Goal: Book appointment/travel/reservation

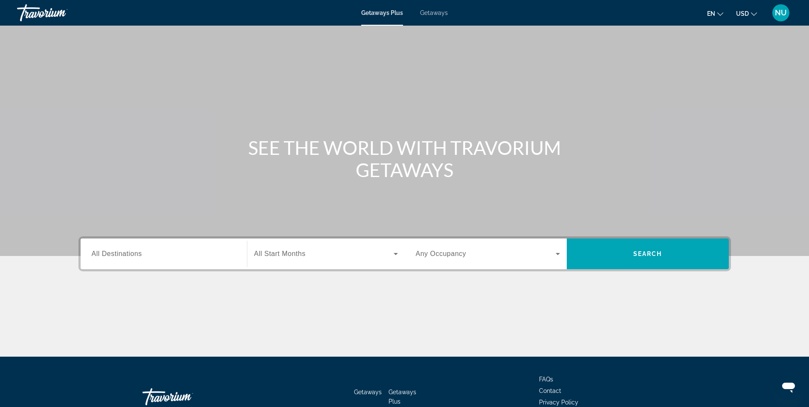
click at [160, 254] on input "Destination All Destinations" at bounding box center [164, 254] width 144 height 10
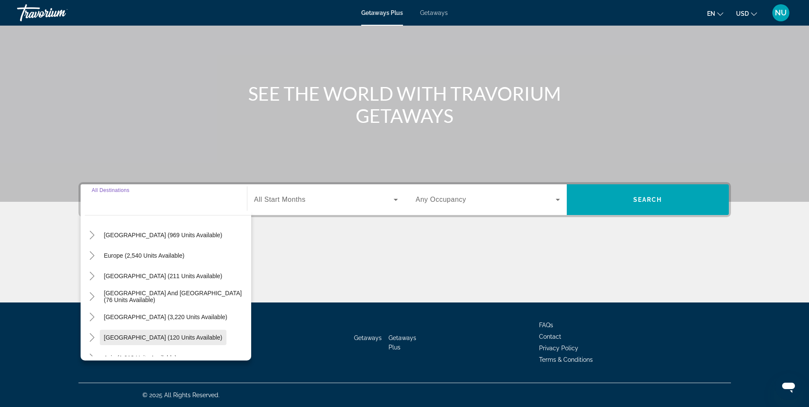
scroll to position [138, 0]
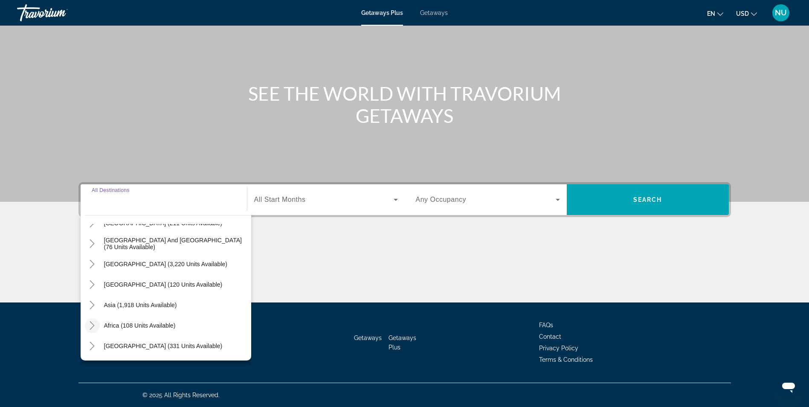
click at [95, 327] on icon "Toggle Africa (108 units available)" at bounding box center [92, 325] width 9 height 9
click at [94, 308] on icon "Toggle Africa (108 units available)" at bounding box center [92, 305] width 9 height 9
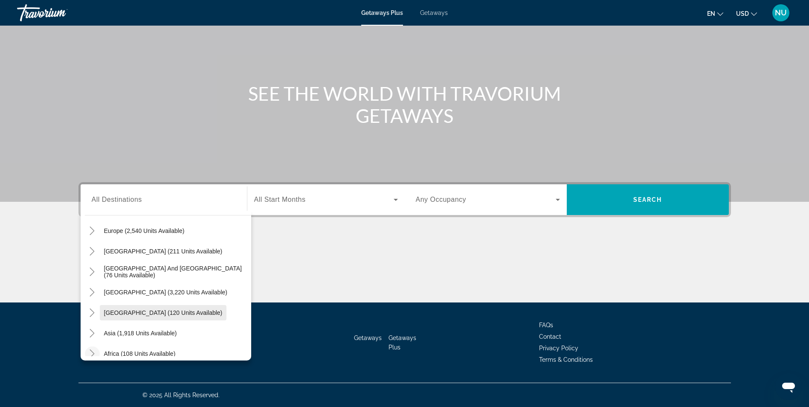
scroll to position [95, 0]
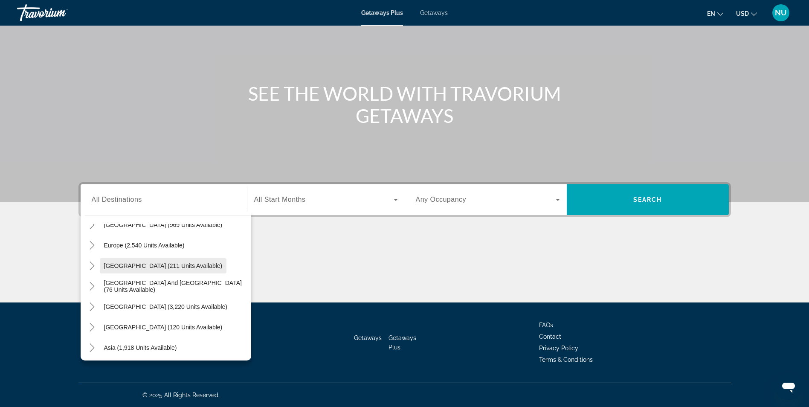
click at [112, 261] on span "Search widget" at bounding box center [163, 265] width 127 height 20
type input "**********"
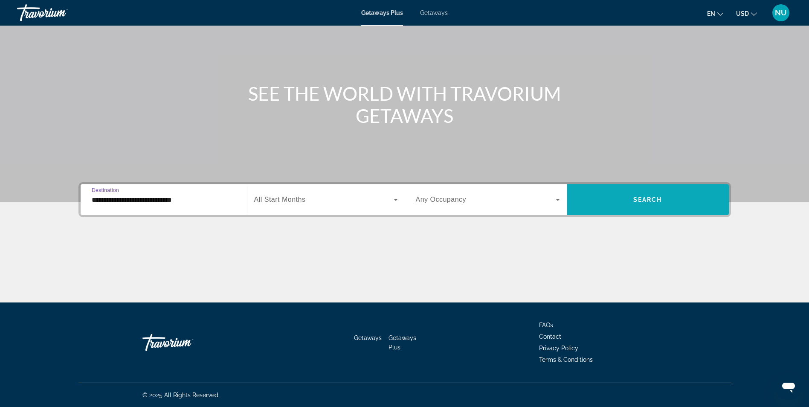
click at [630, 197] on span "Search widget" at bounding box center [648, 199] width 162 height 20
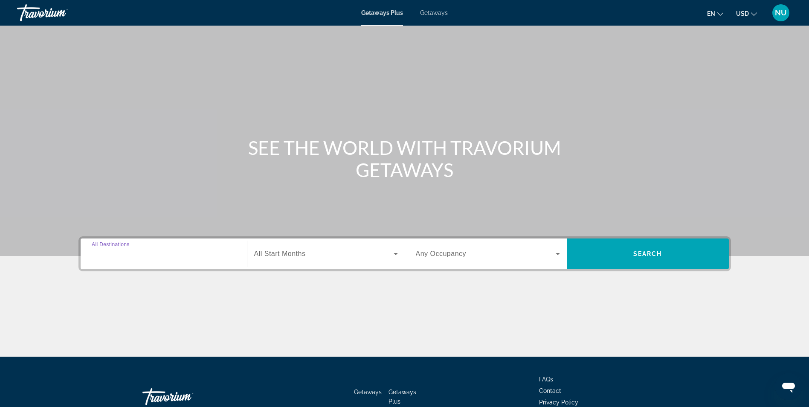
click at [148, 254] on input "Destination All Destinations" at bounding box center [164, 254] width 144 height 10
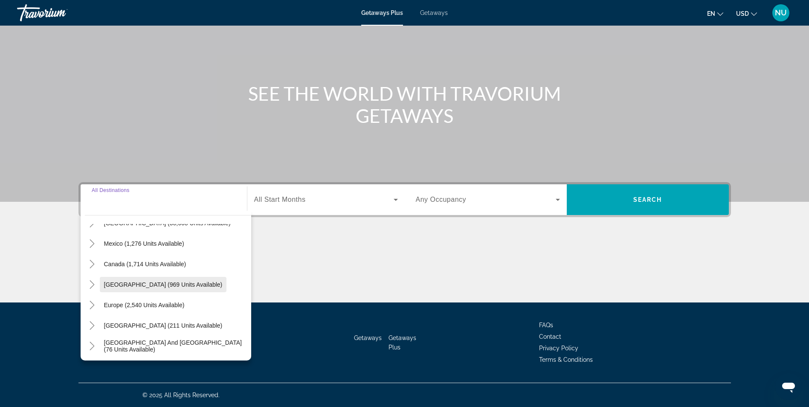
scroll to position [85, 0]
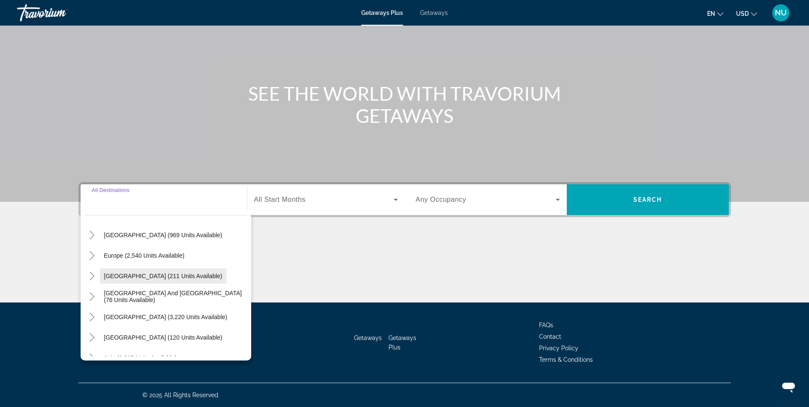
click at [119, 278] on span "[GEOGRAPHIC_DATA] (211 units available)" at bounding box center [163, 275] width 119 height 7
type input "**********"
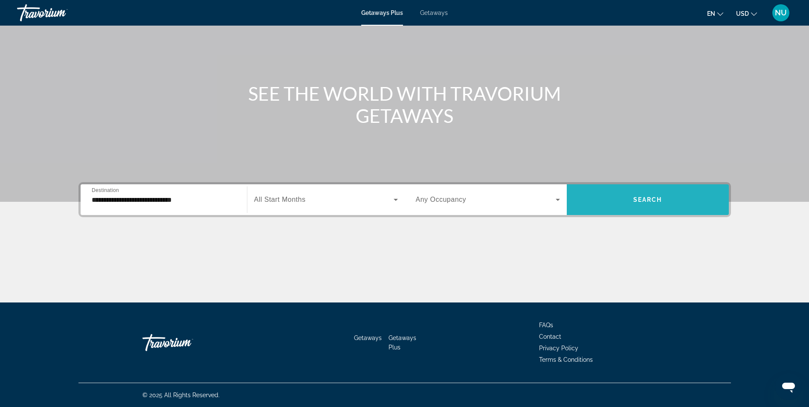
click at [677, 207] on span "Search widget" at bounding box center [648, 199] width 162 height 20
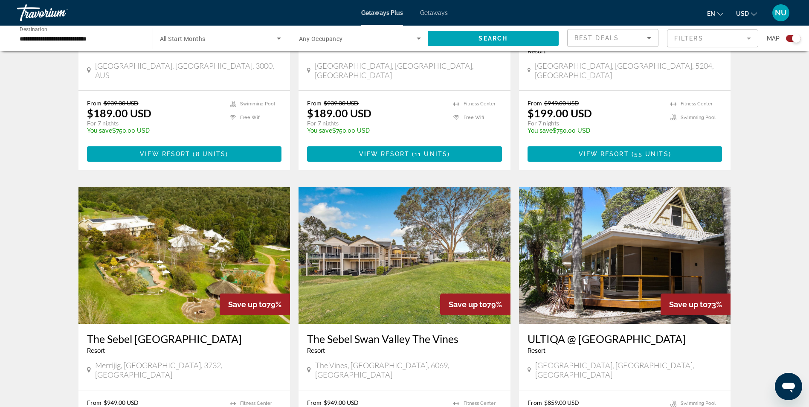
scroll to position [1122, 0]
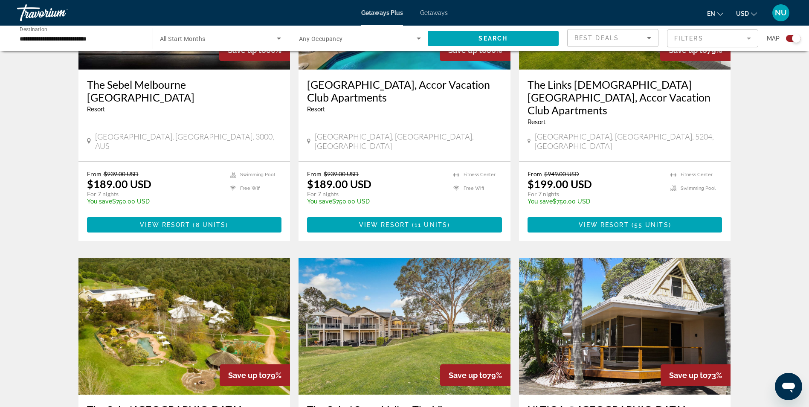
click at [788, 41] on div "Search widget" at bounding box center [793, 38] width 14 height 7
click at [795, 38] on div "Search widget" at bounding box center [793, 38] width 14 height 7
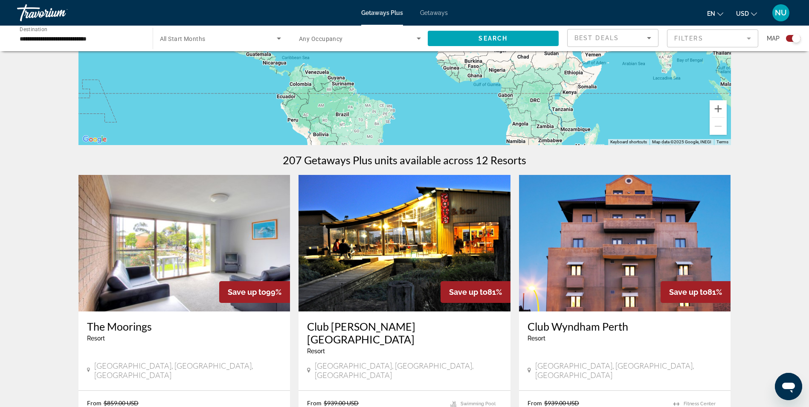
scroll to position [43, 0]
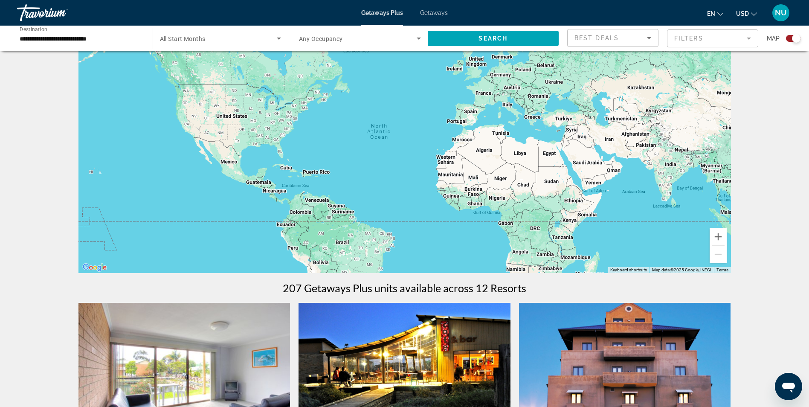
click at [434, 13] on span "Getaways" at bounding box center [434, 12] width 28 height 7
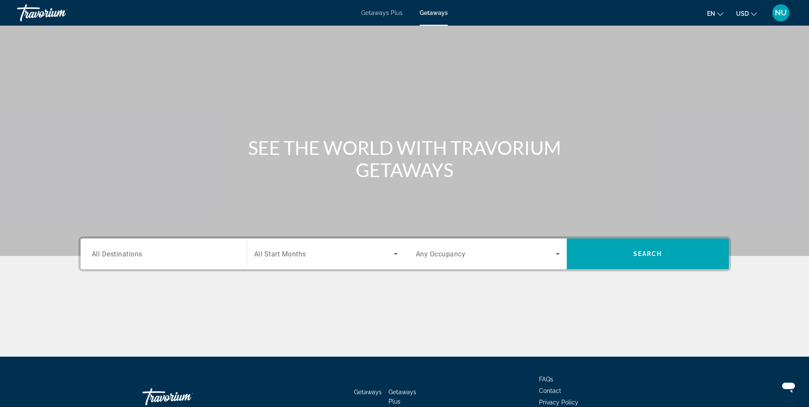
click at [105, 249] on span "All Destinations" at bounding box center [117, 253] width 51 height 8
click at [105, 249] on input "Destination All Destinations" at bounding box center [164, 254] width 144 height 10
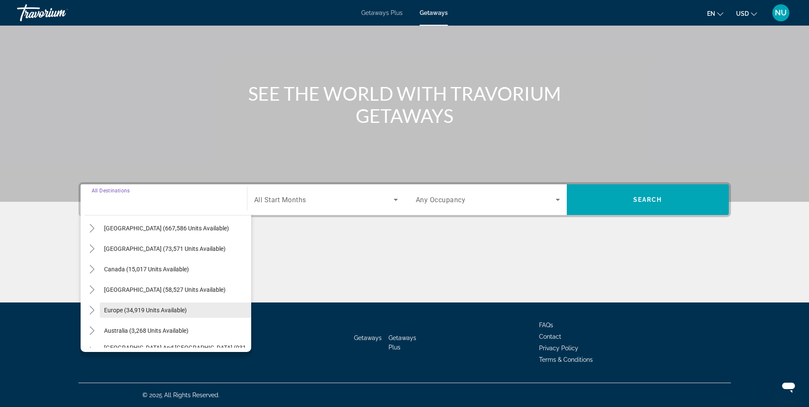
scroll to position [85, 0]
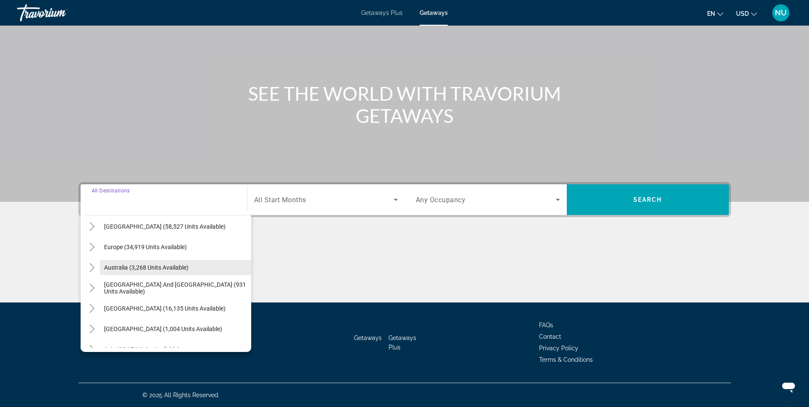
click at [144, 269] on span "Australia (3,268 units available)" at bounding box center [146, 267] width 84 height 7
type input "**********"
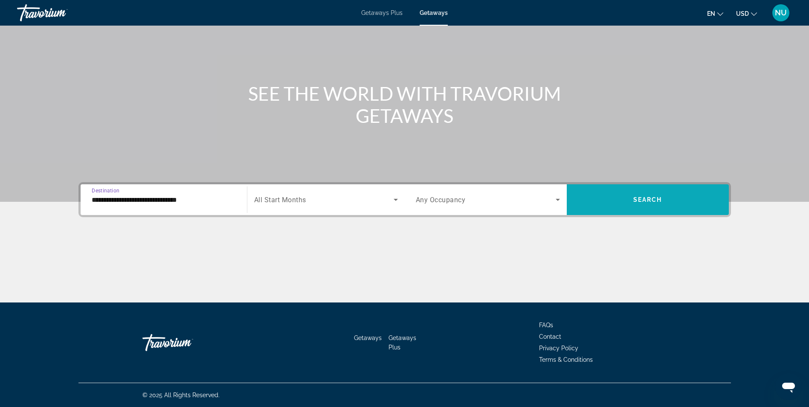
click at [648, 195] on span "Search widget" at bounding box center [648, 199] width 162 height 20
